Goal: Task Accomplishment & Management: Complete application form

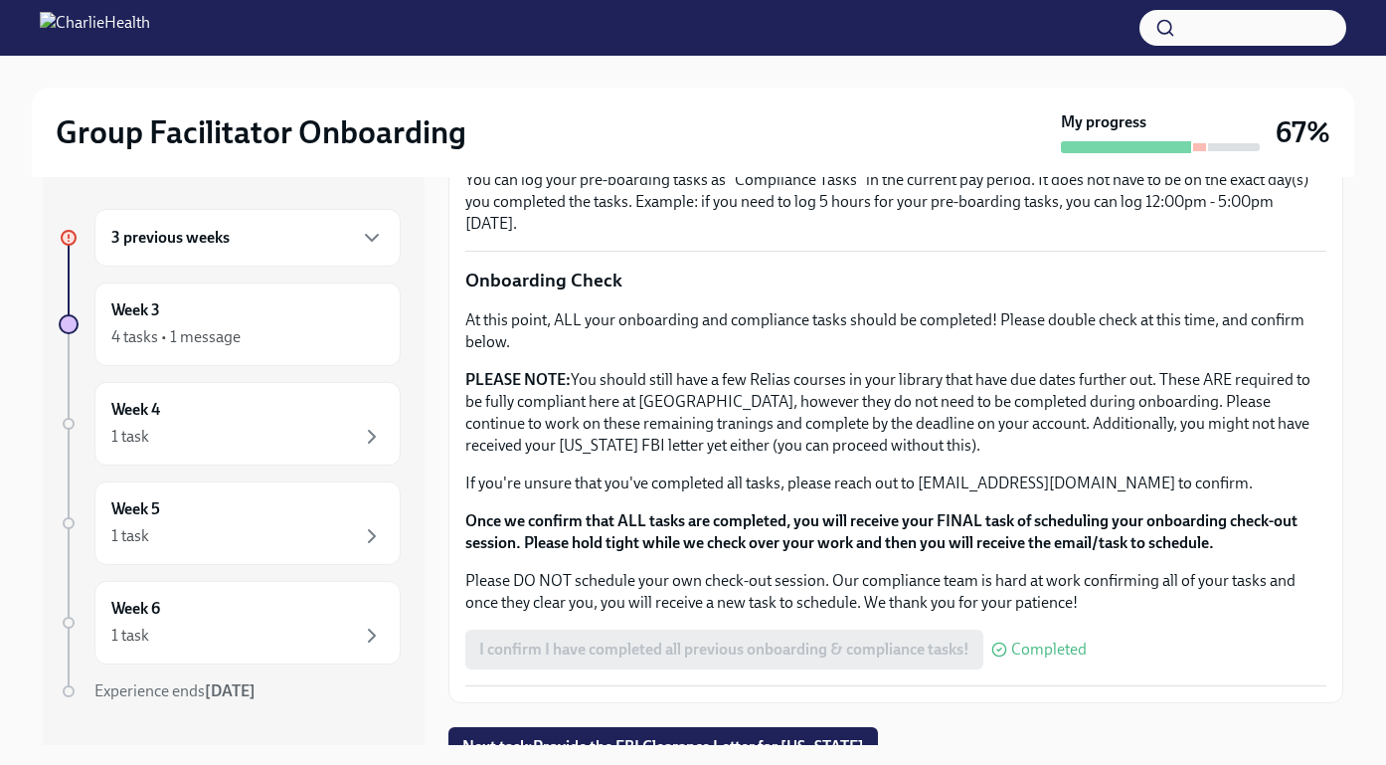
click at [317, 249] on div "3 previous weeks" at bounding box center [247, 238] width 272 height 24
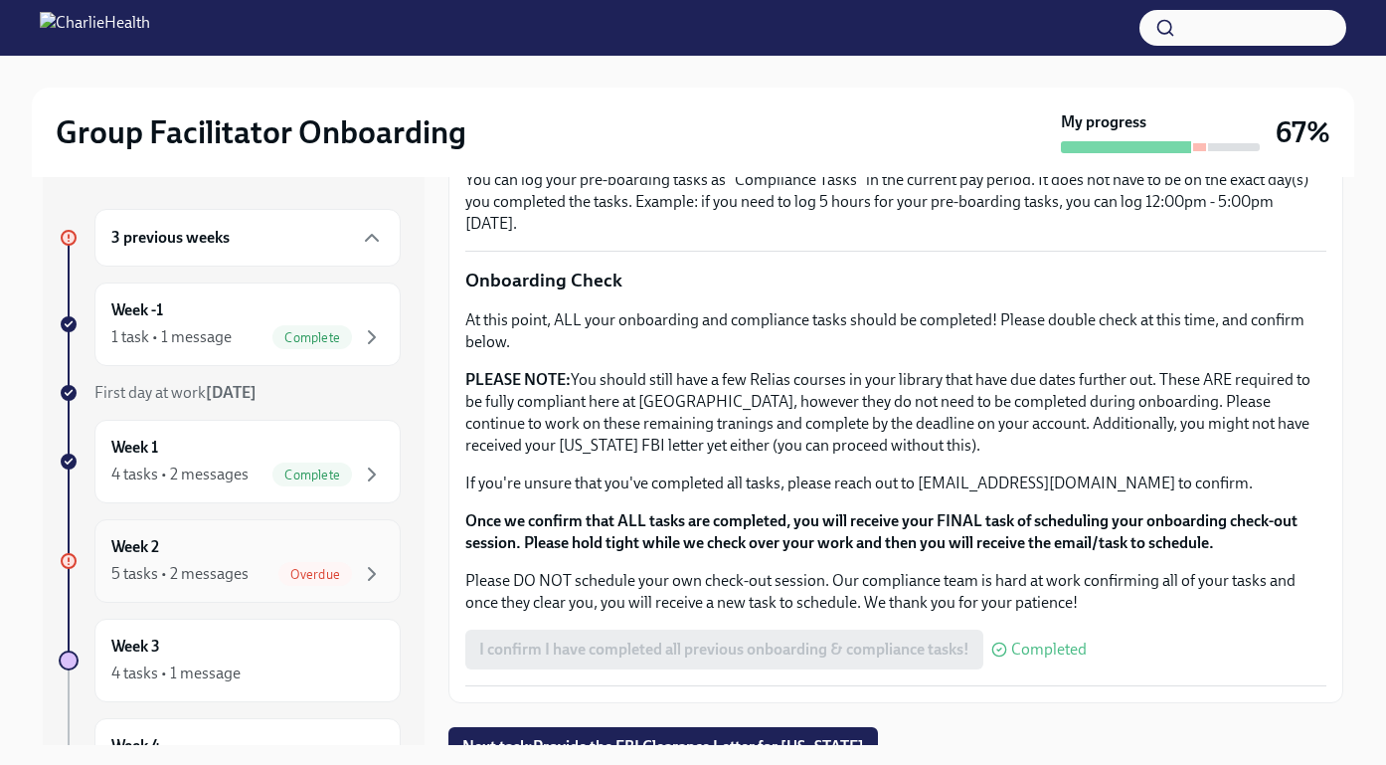
click at [207, 555] on div "Week 2 5 tasks • 2 messages Overdue" at bounding box center [247, 561] width 272 height 50
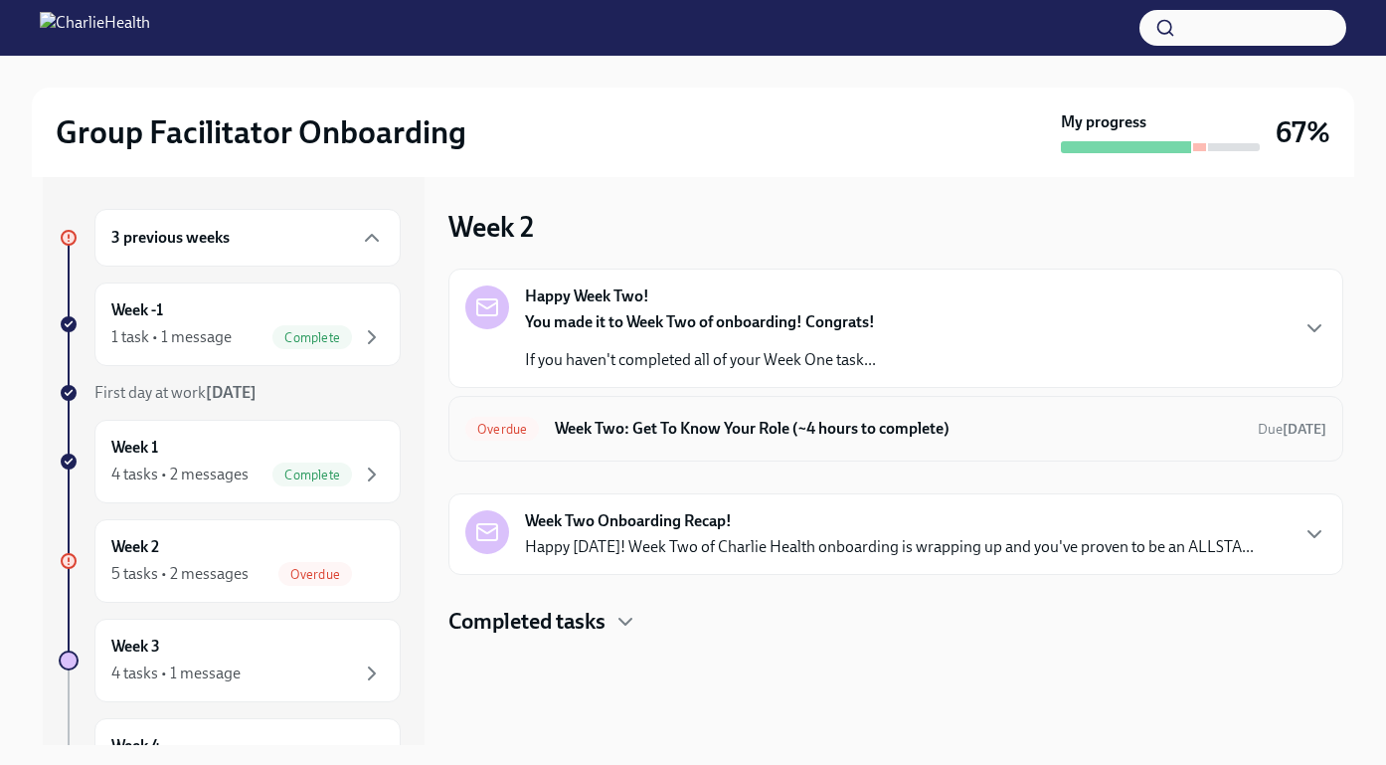
click at [977, 440] on div "Overdue Week Two: Get To Know Your Role (~4 hours to complete) Due [DATE]" at bounding box center [895, 429] width 861 height 32
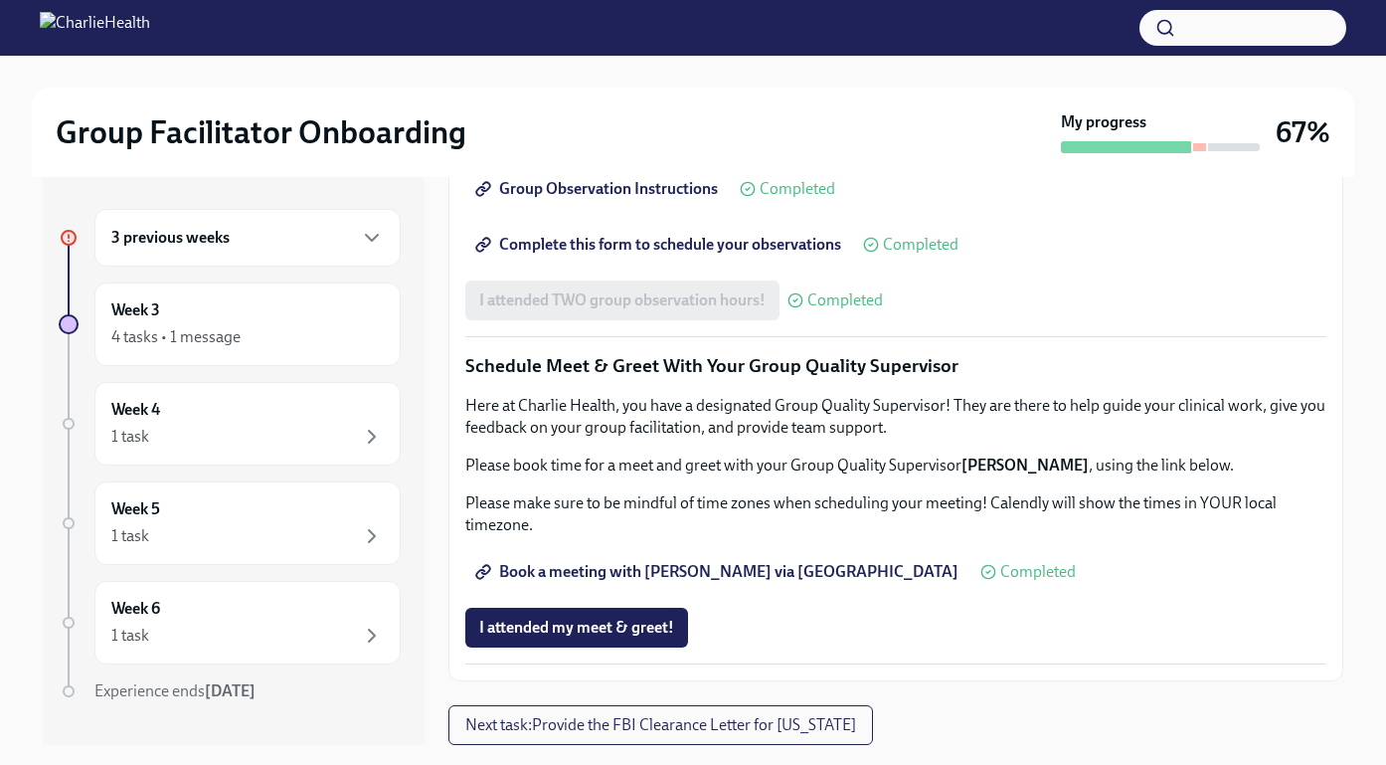
scroll to position [1889, 0]
click at [604, 635] on span "I attended my meet & greet!" at bounding box center [576, 627] width 195 height 20
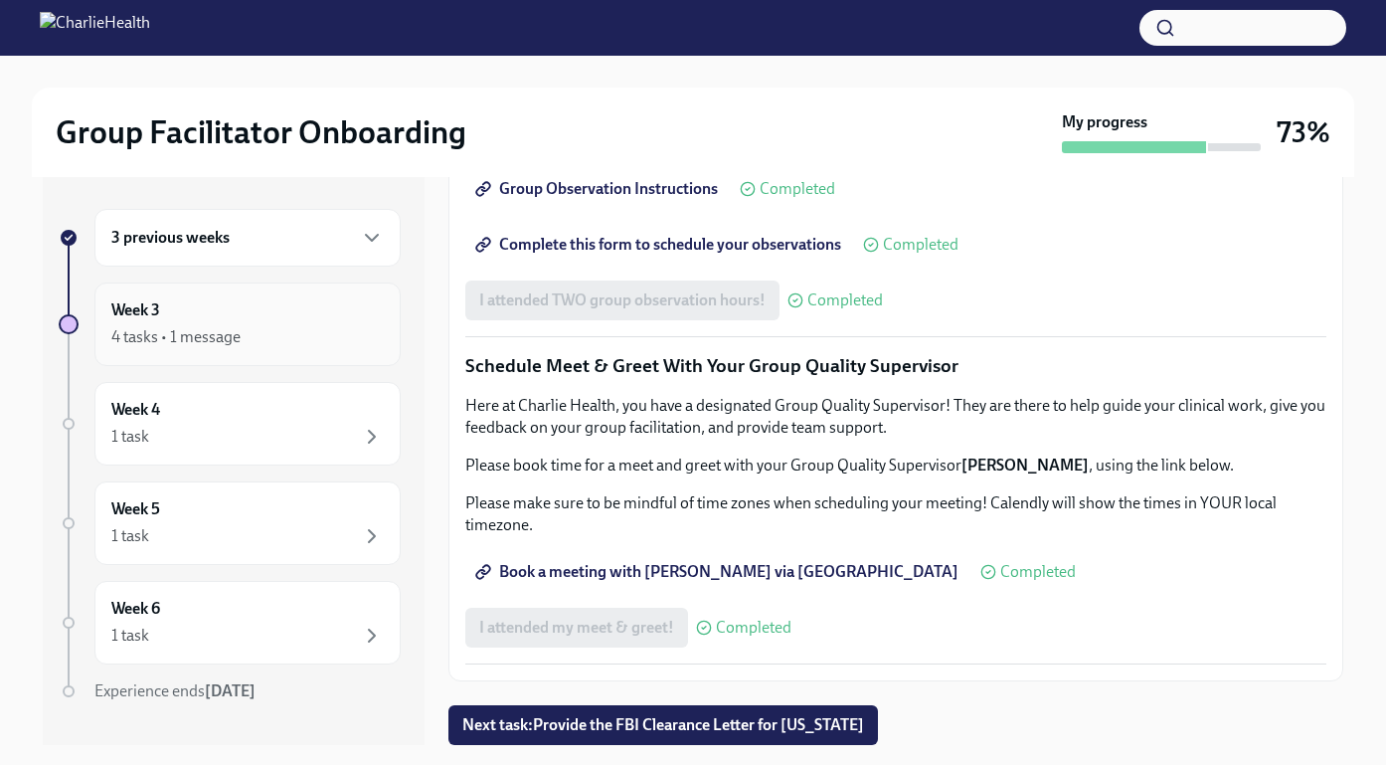
click at [213, 345] on div "4 tasks • 1 message" at bounding box center [175, 337] width 129 height 22
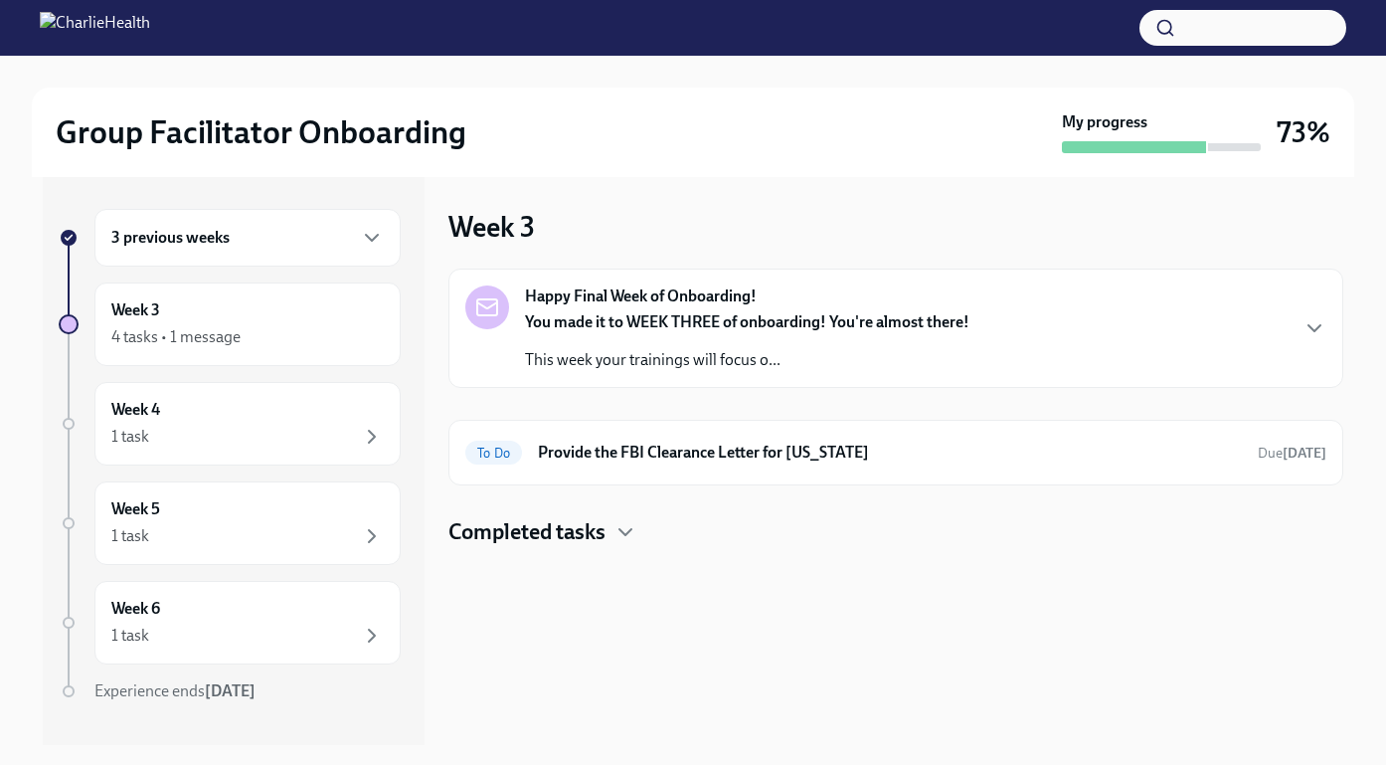
click at [661, 344] on div "You made it to WEEK THREE of onboarding! You're almost there! This week your tr…" at bounding box center [747, 341] width 444 height 60
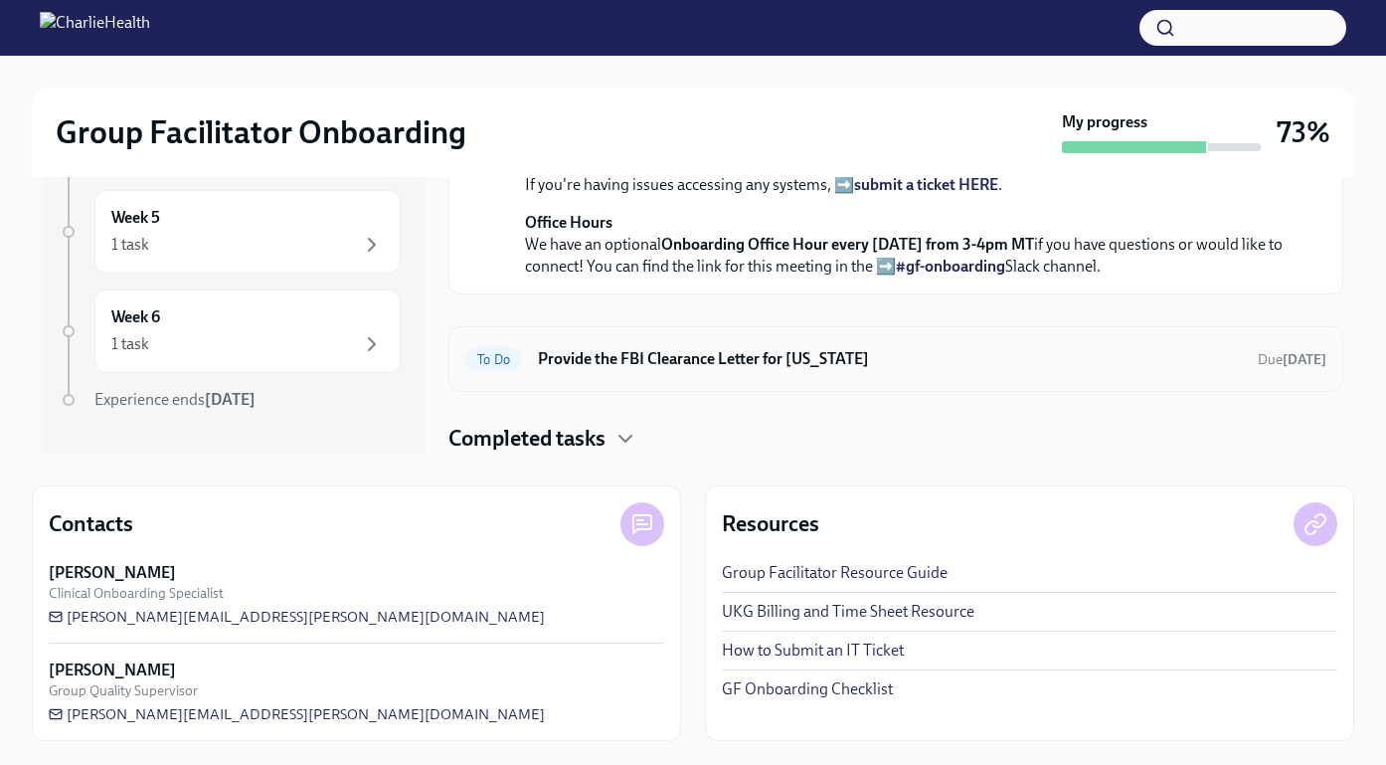
scroll to position [594, 0]
click at [627, 444] on icon "button" at bounding box center [625, 438] width 24 height 24
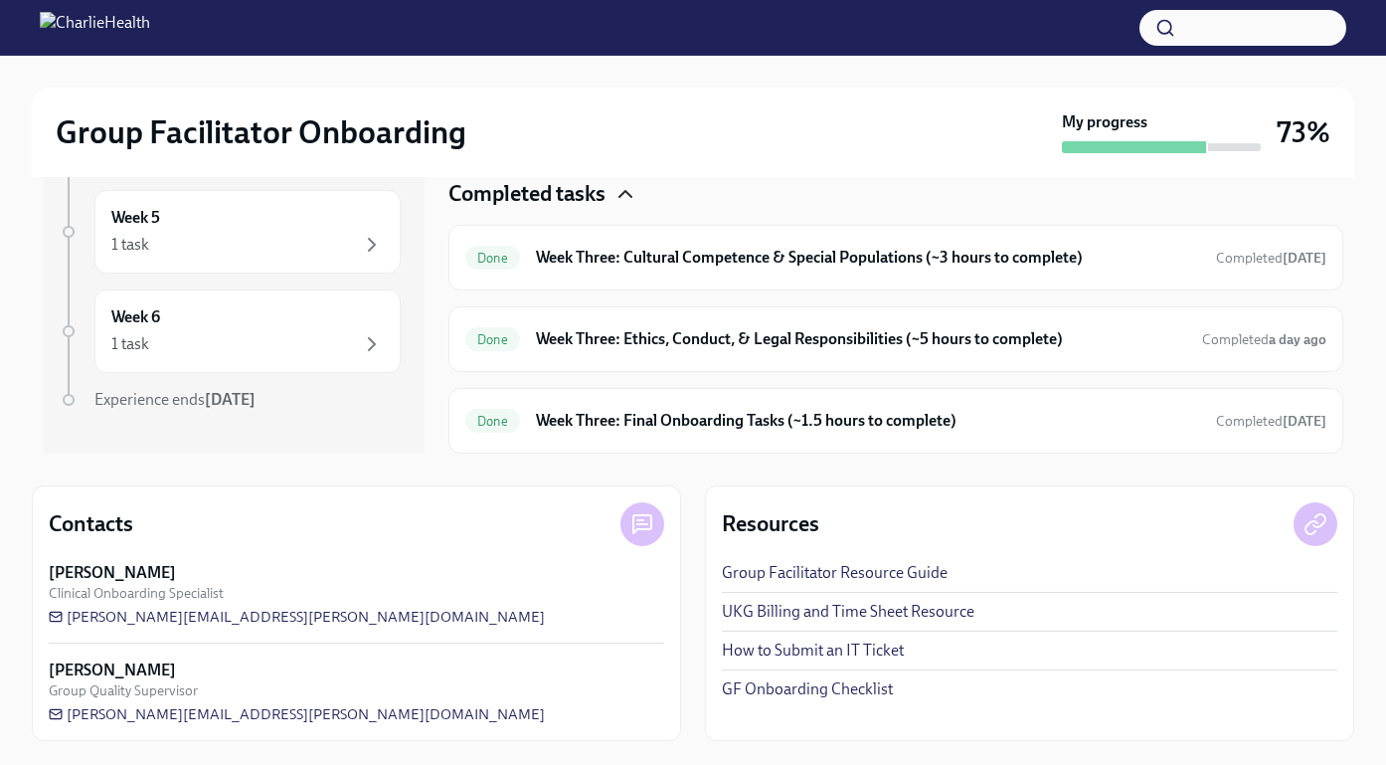
scroll to position [838, 0]
click at [692, 420] on h6 "Week Three: Final Onboarding Tasks (~1.5 hours to complete)" at bounding box center [868, 421] width 664 height 22
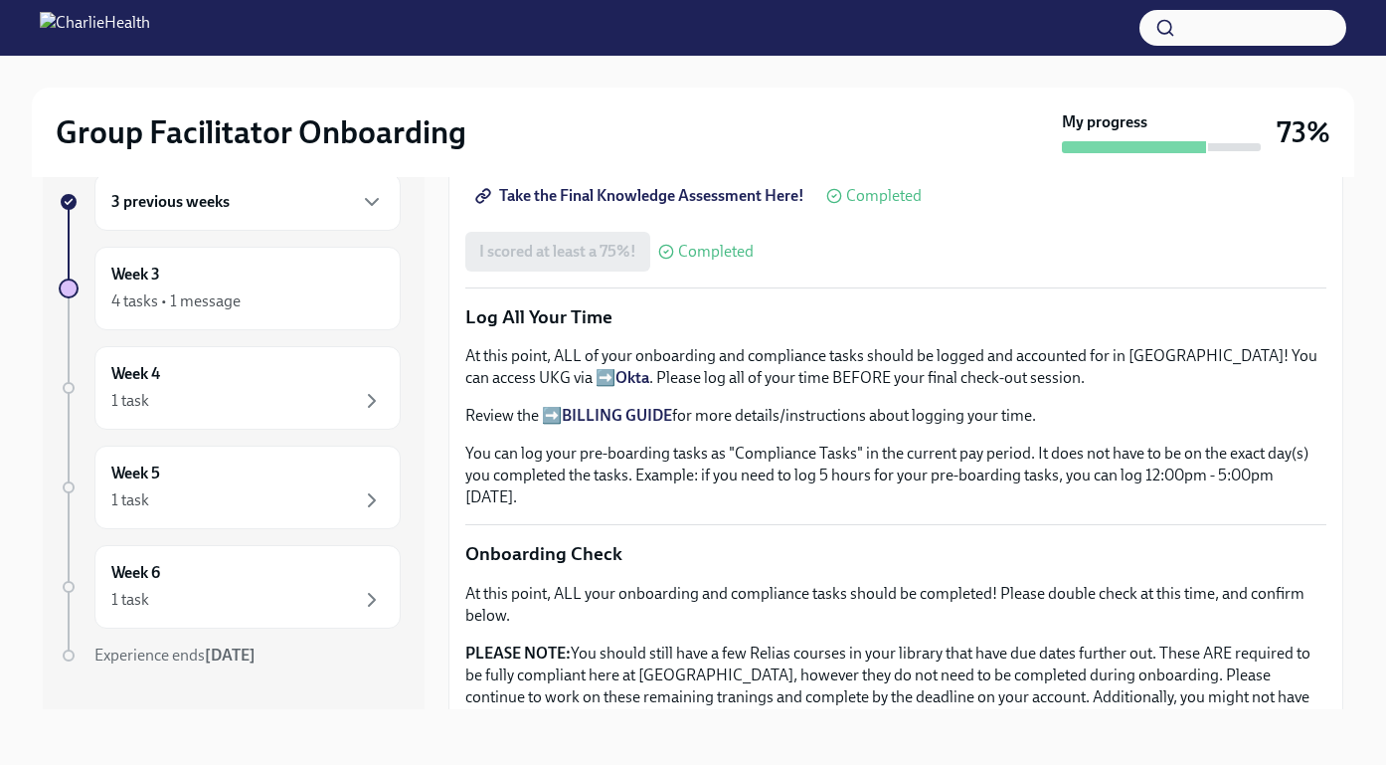
scroll to position [1583, 0]
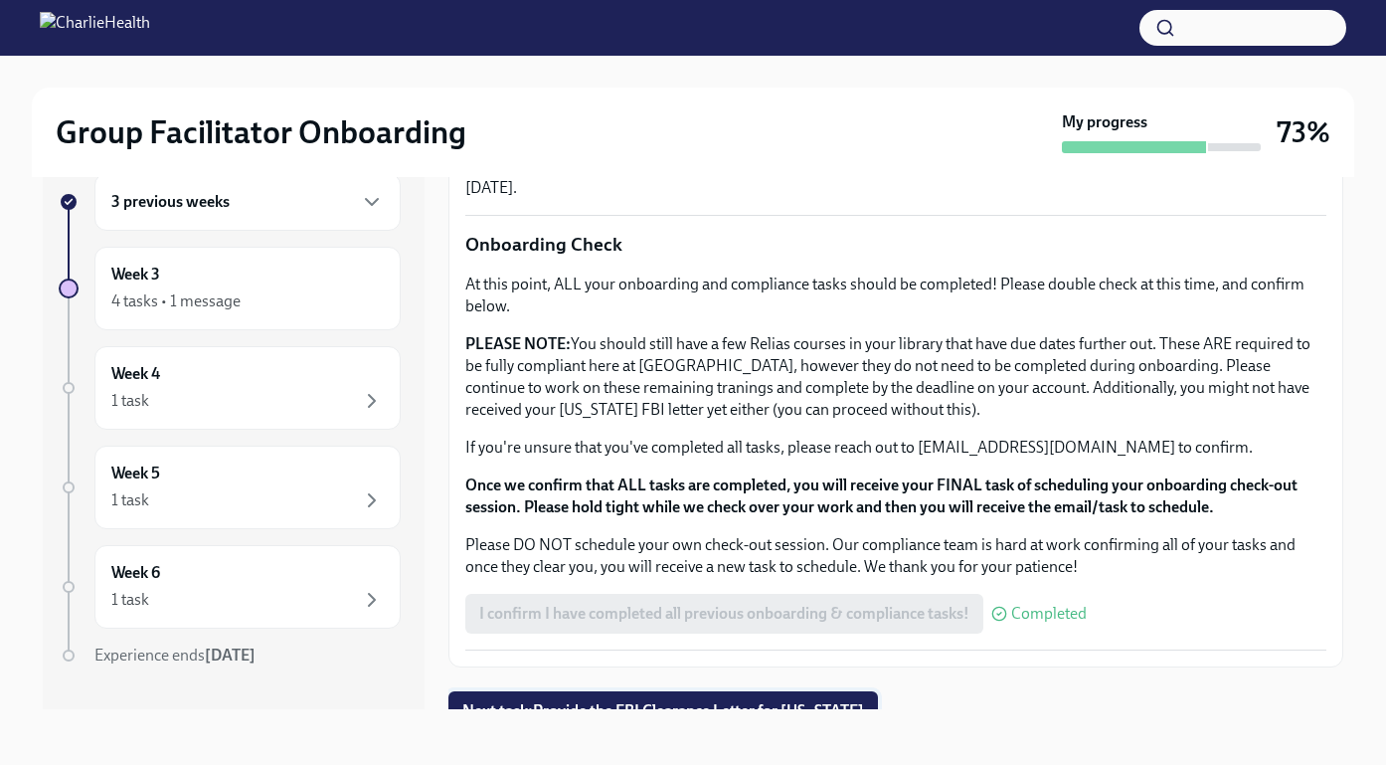
click at [771, 701] on span "Next task : Provide the FBI Clearance Letter for [US_STATE]" at bounding box center [663, 711] width 402 height 20
